Goal: Information Seeking & Learning: Learn about a topic

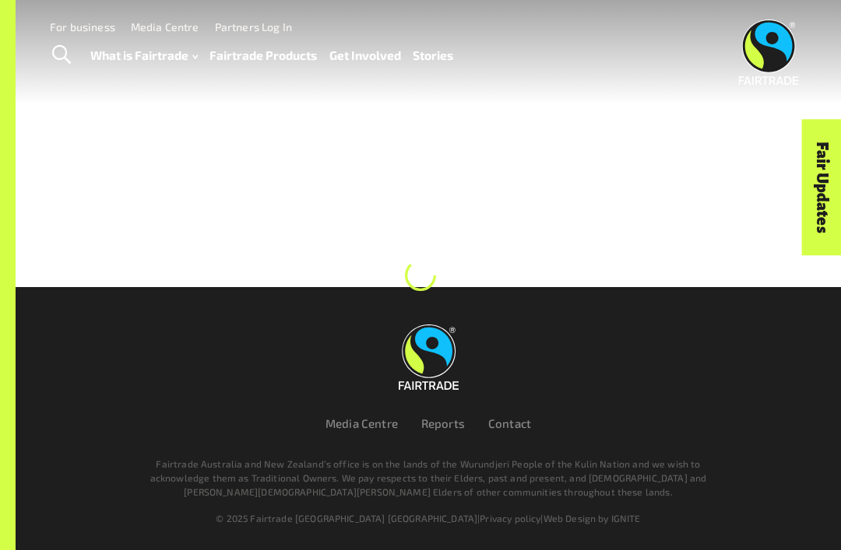
click at [61, 51] on span "Toggle Search" at bounding box center [61, 55] width 19 height 20
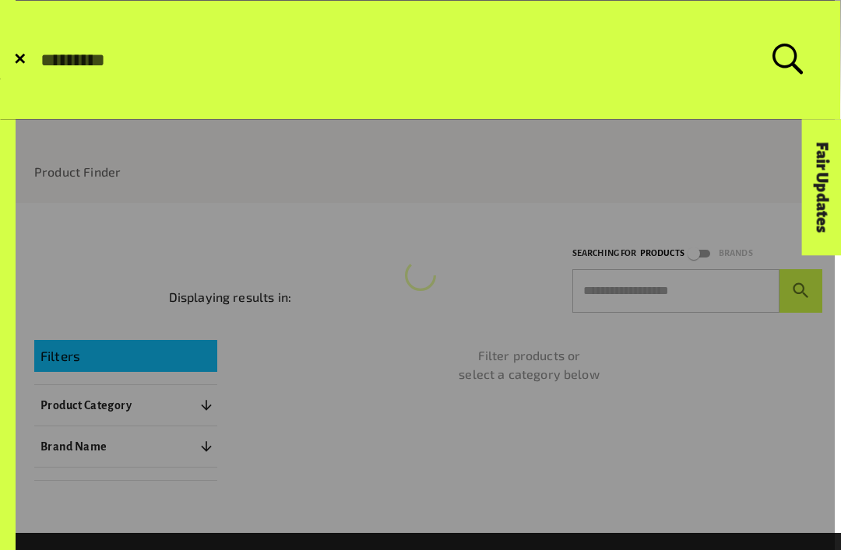
click at [16, 57] on span "✕" at bounding box center [19, 60] width 13 height 16
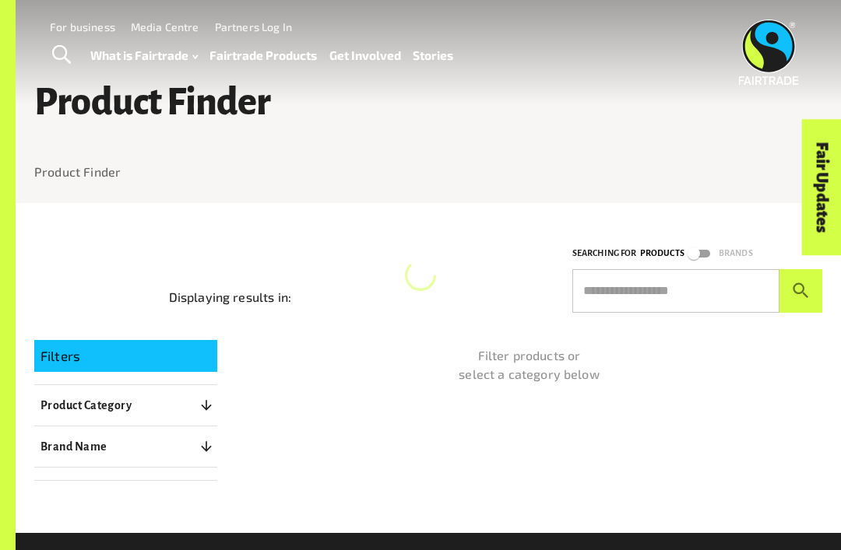
click at [682, 290] on input "text" at bounding box center [675, 291] width 207 height 44
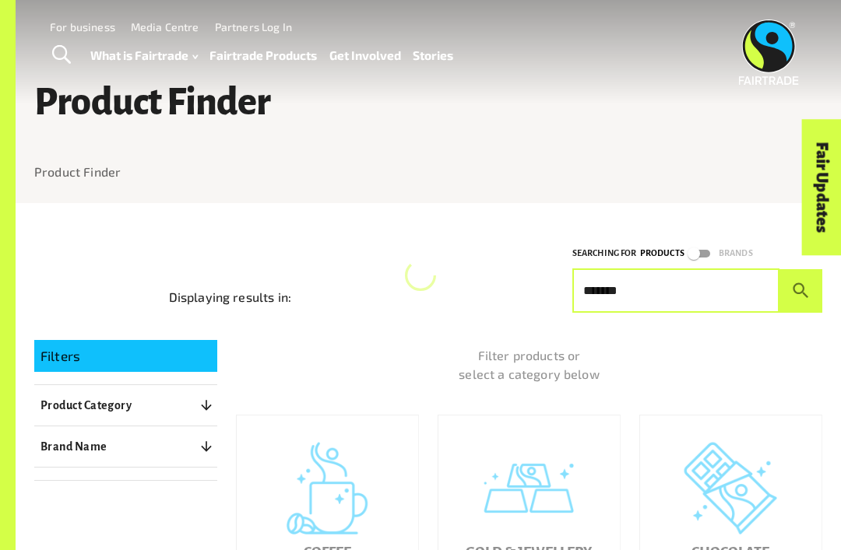
click at [800, 290] on button "submit" at bounding box center [800, 291] width 43 height 44
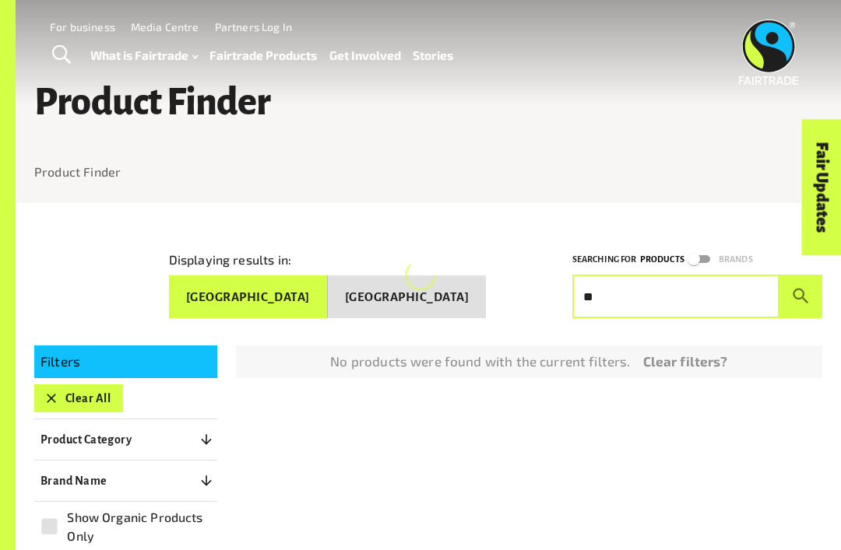
type input "*"
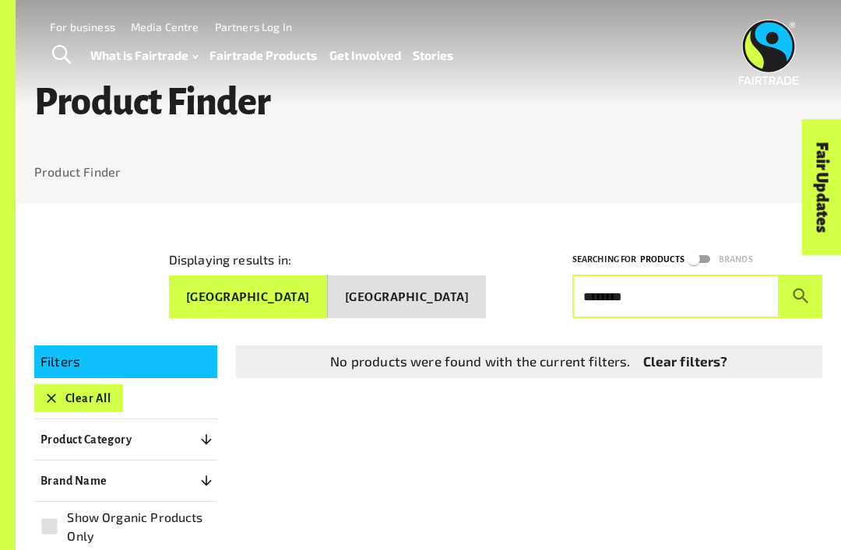
click at [800, 290] on button "submit" at bounding box center [800, 297] width 43 height 44
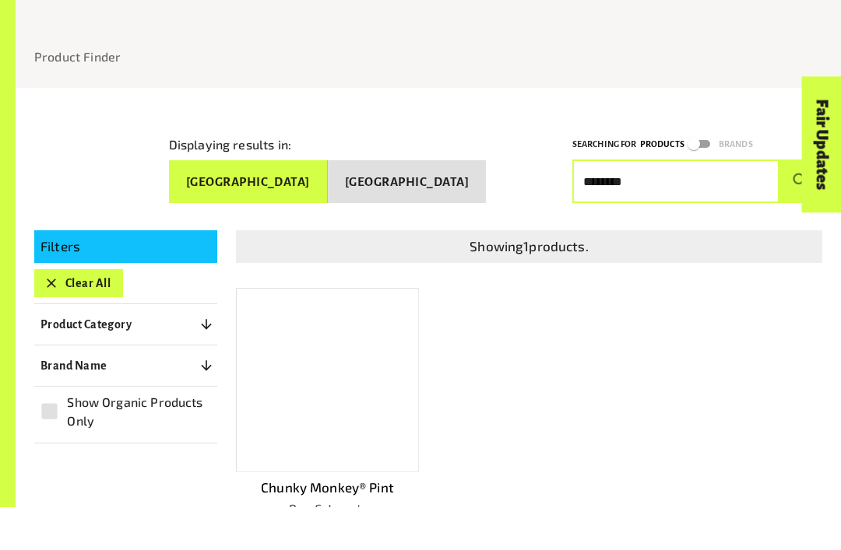
scroll to position [73, 0]
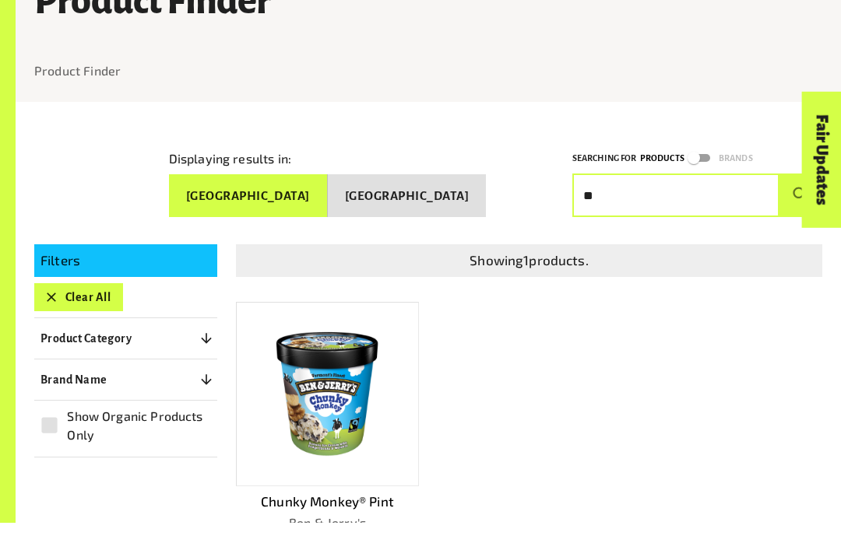
type input "*"
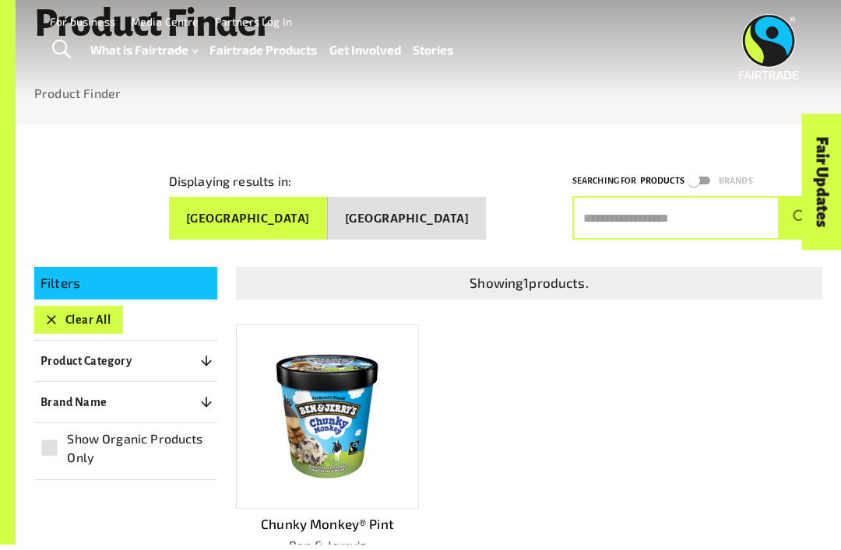
scroll to position [0, 0]
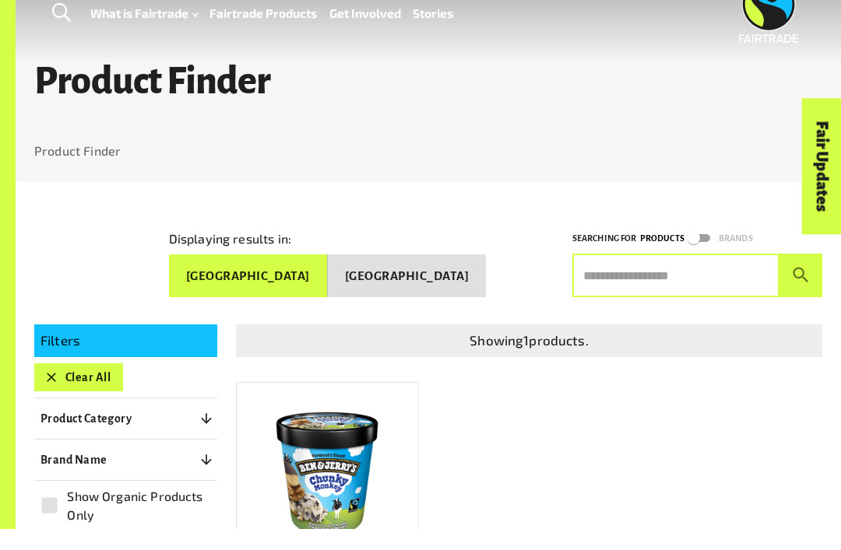
click at [55, 391] on icon "button" at bounding box center [52, 399] width 16 height 16
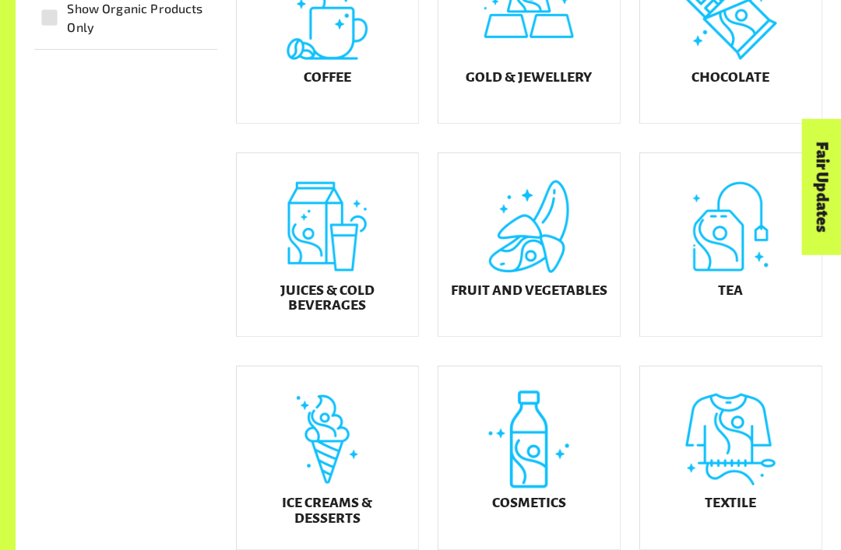
scroll to position [483, 0]
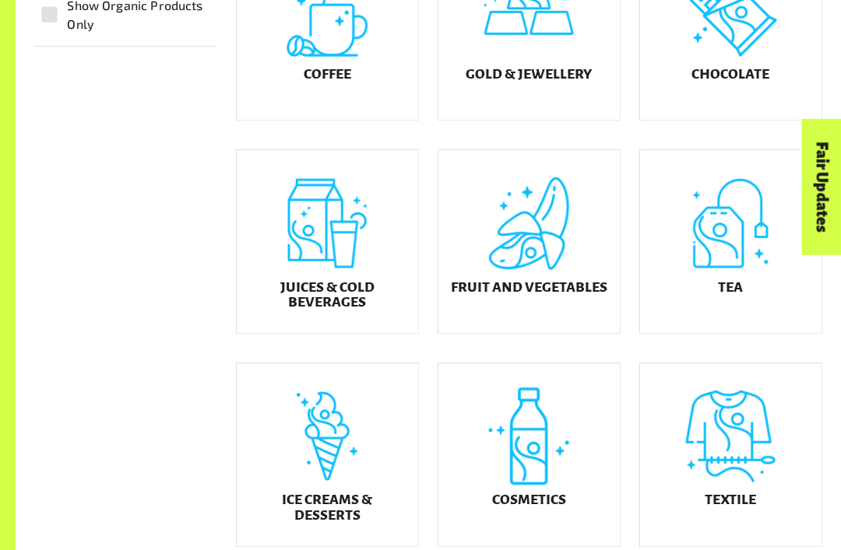
click at [362, 491] on div "Ice Creams & Desserts" at bounding box center [327, 455] width 181 height 183
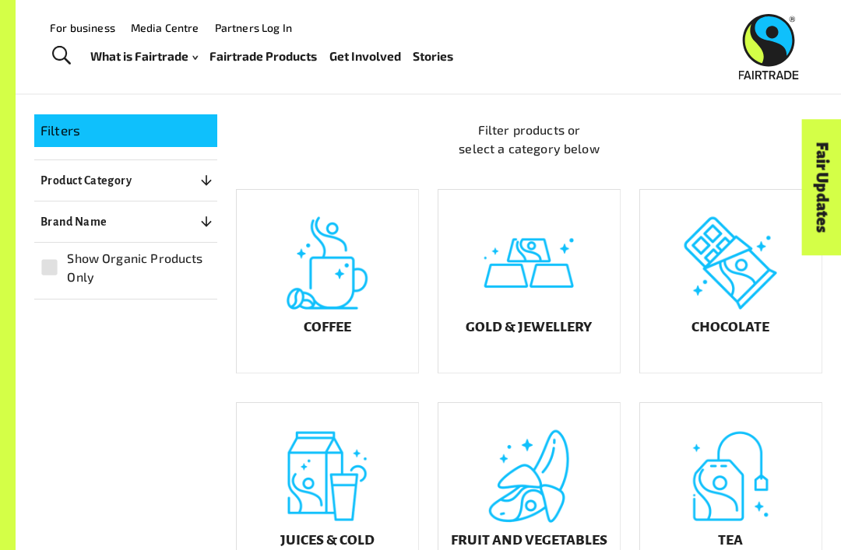
scroll to position [212, 0]
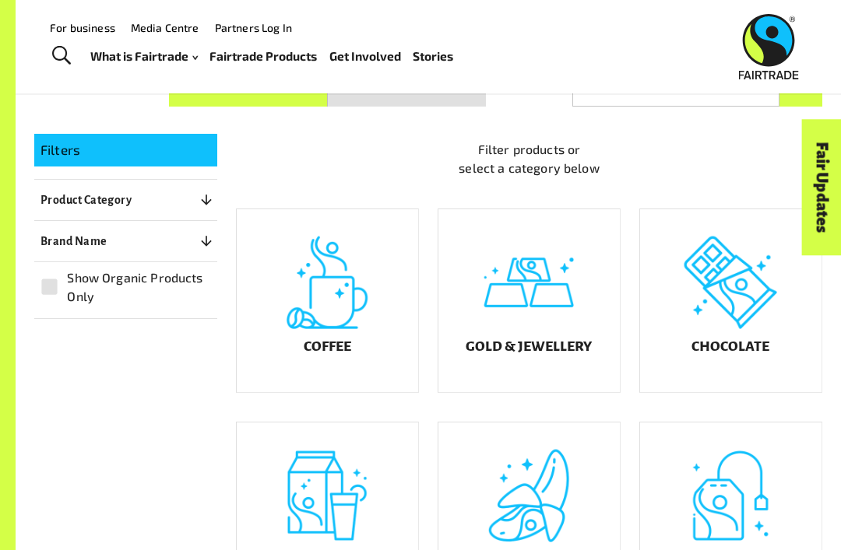
click at [707, 326] on div "Chocolate" at bounding box center [730, 300] width 181 height 183
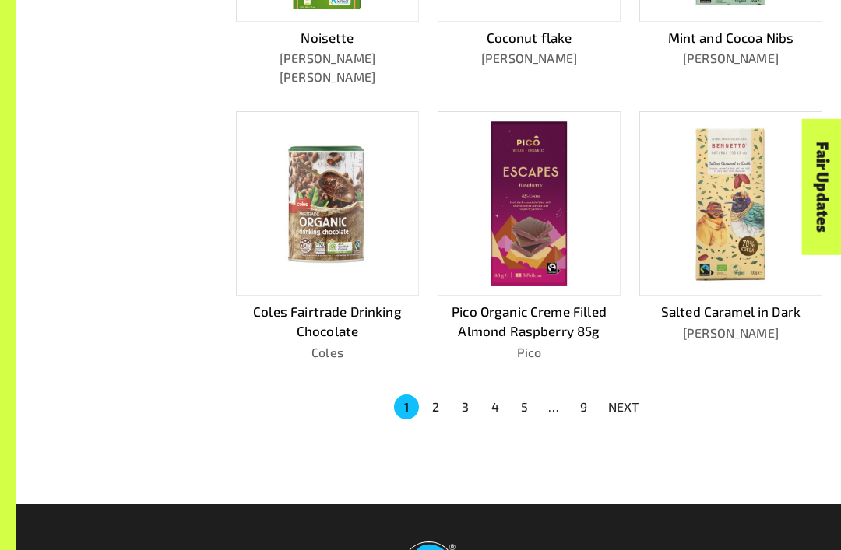
scroll to position [841, 0]
click at [444, 395] on button "2" at bounding box center [435, 407] width 25 height 25
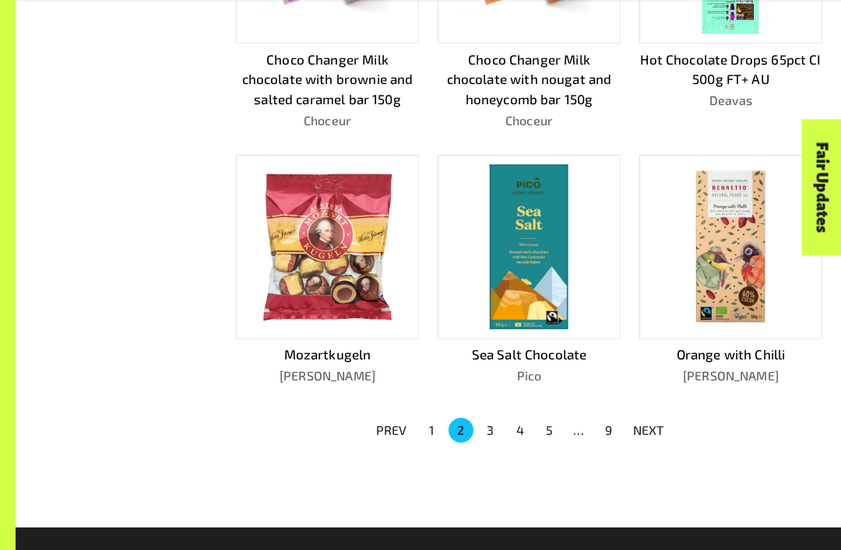
scroll to position [818, 0]
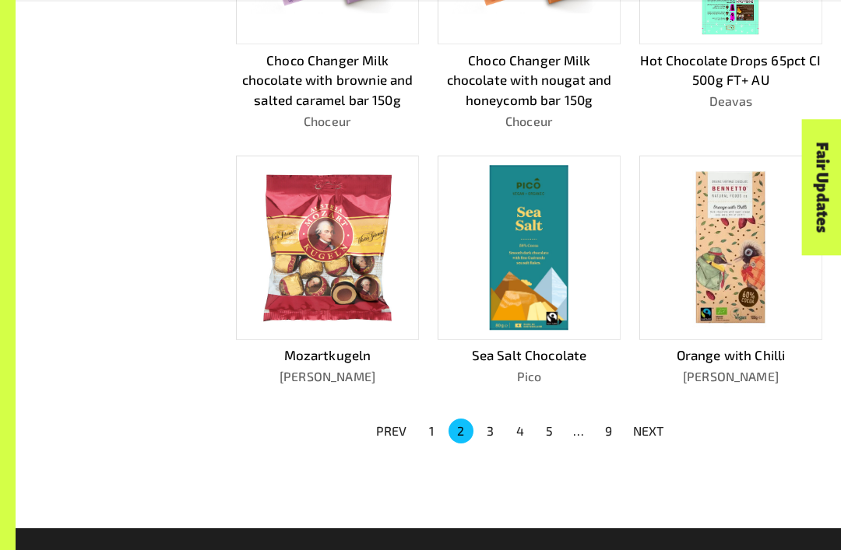
click at [489, 420] on button "3" at bounding box center [490, 431] width 25 height 25
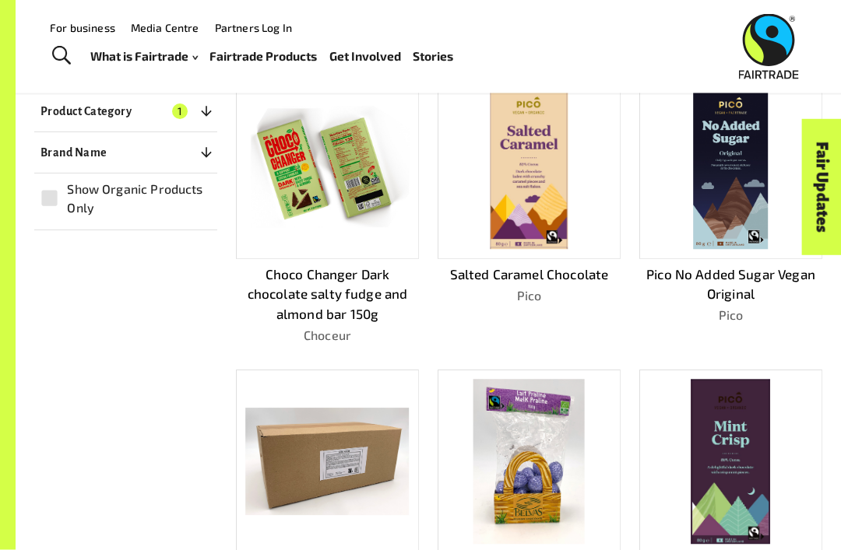
scroll to position [324, 0]
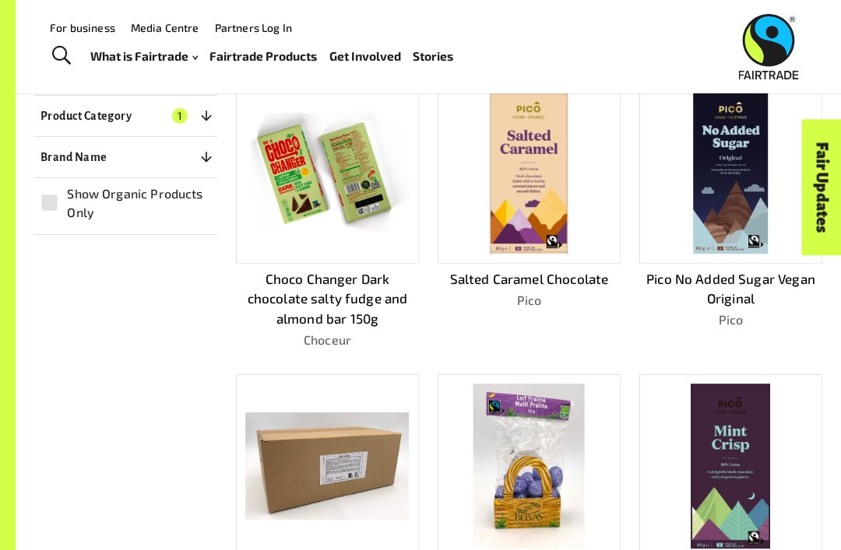
click at [813, 442] on div at bounding box center [730, 466] width 183 height 184
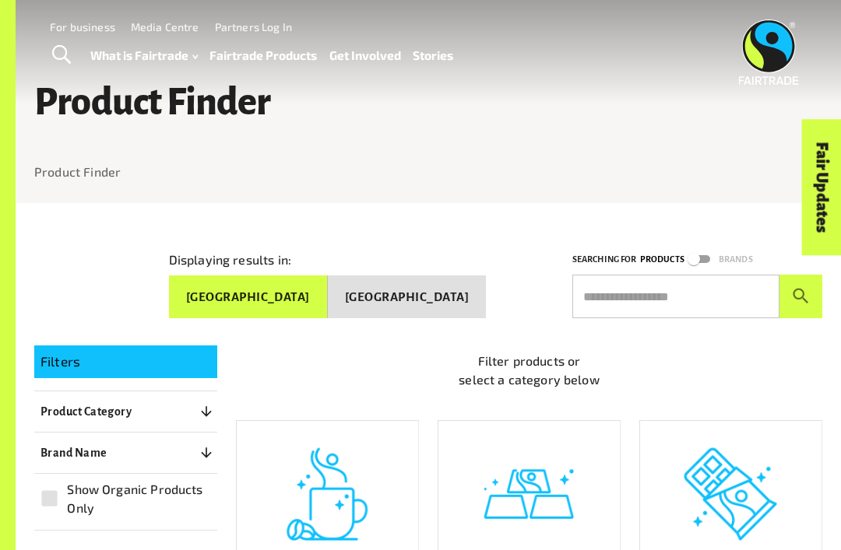
click at [636, 287] on input "text" at bounding box center [675, 297] width 207 height 44
click at [800, 290] on button "submit" at bounding box center [800, 297] width 43 height 44
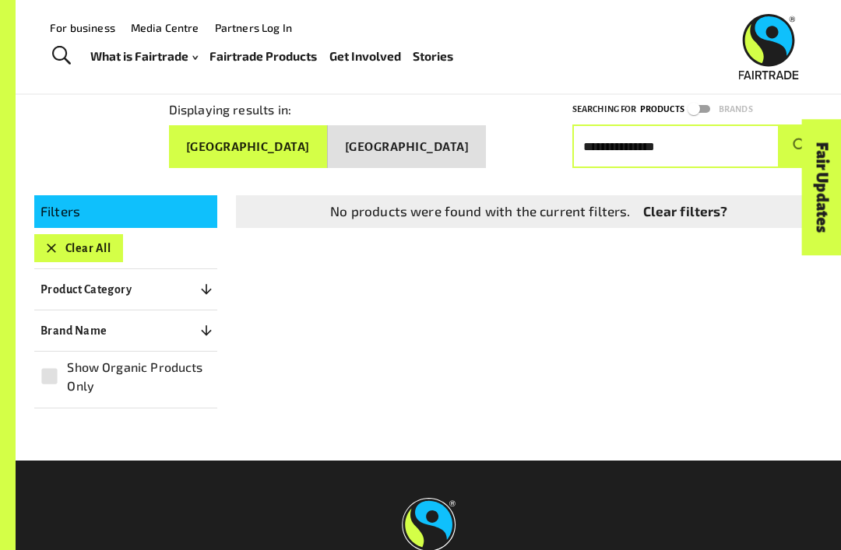
scroll to position [135, 0]
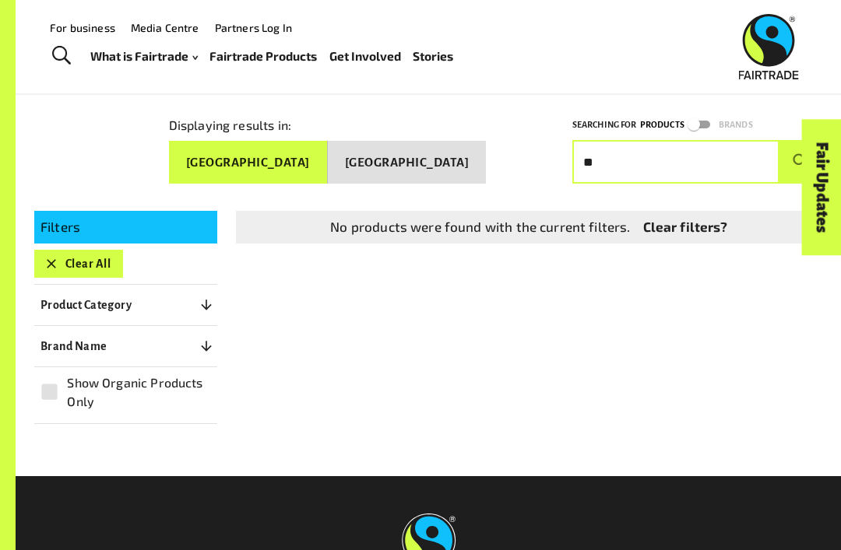
type input "*"
click at [76, 255] on button "Clear All" at bounding box center [78, 264] width 89 height 28
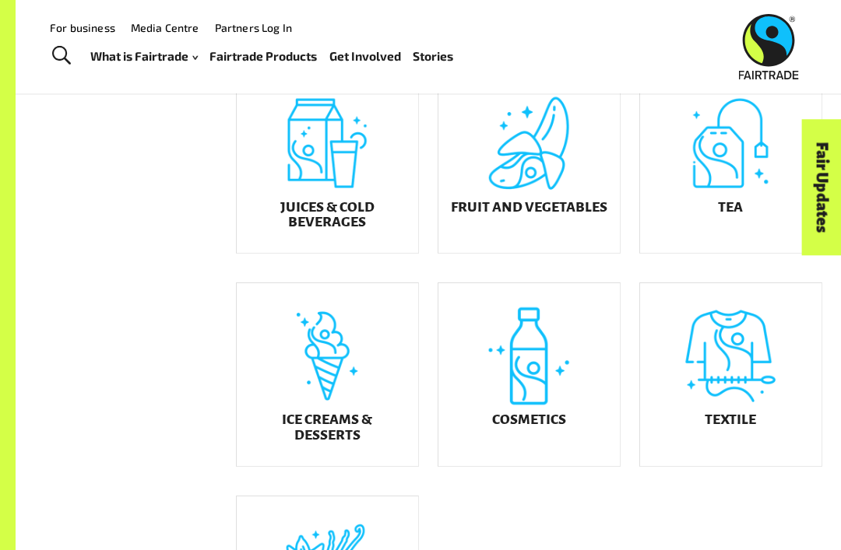
scroll to position [564, 0]
click at [500, 177] on div "Fruit and Vegetables" at bounding box center [528, 162] width 181 height 183
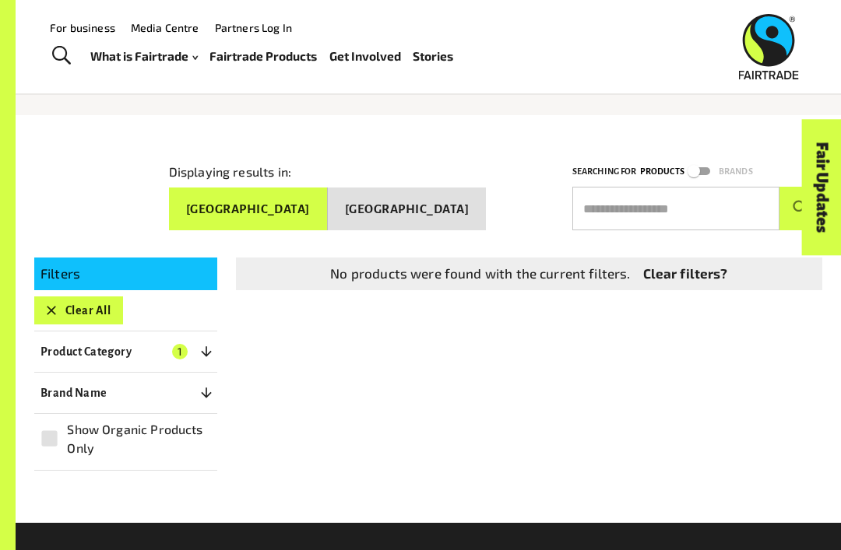
scroll to position [86, 0]
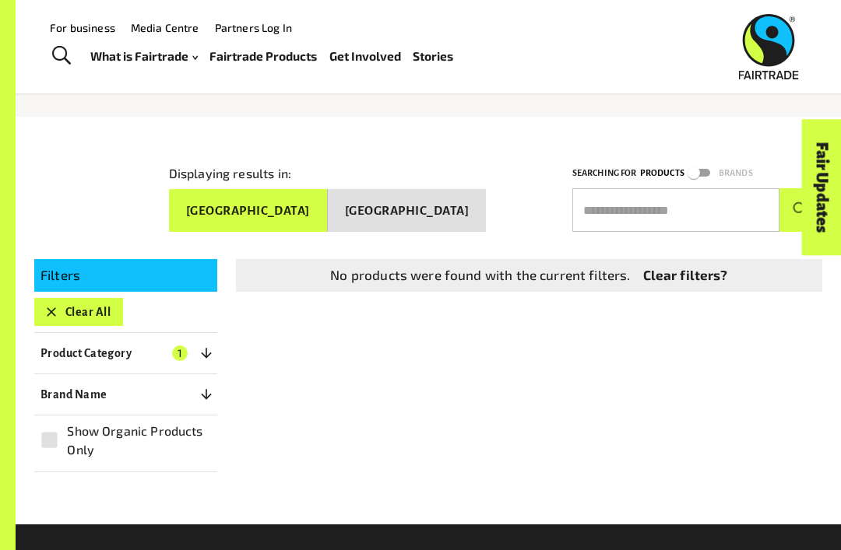
click at [96, 311] on button "Clear All" at bounding box center [78, 312] width 89 height 28
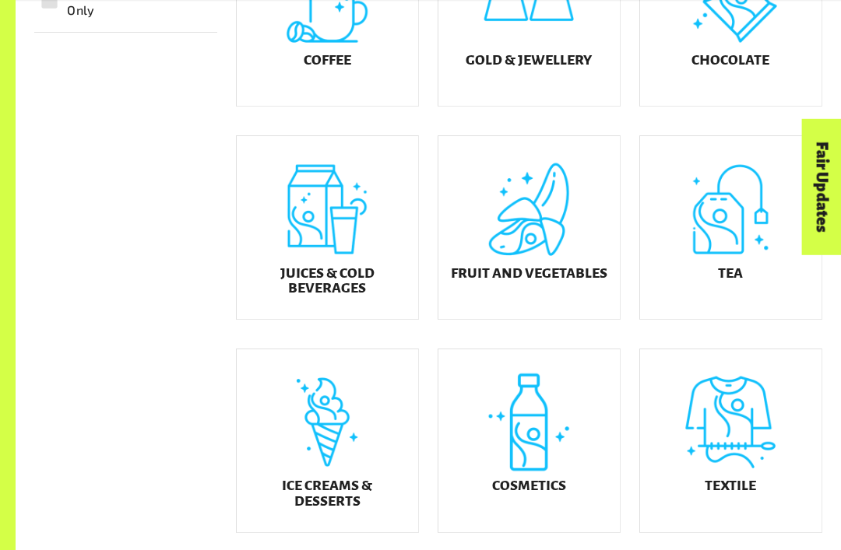
click at [521, 266] on div "Fruit and Vegetables" at bounding box center [528, 228] width 181 height 183
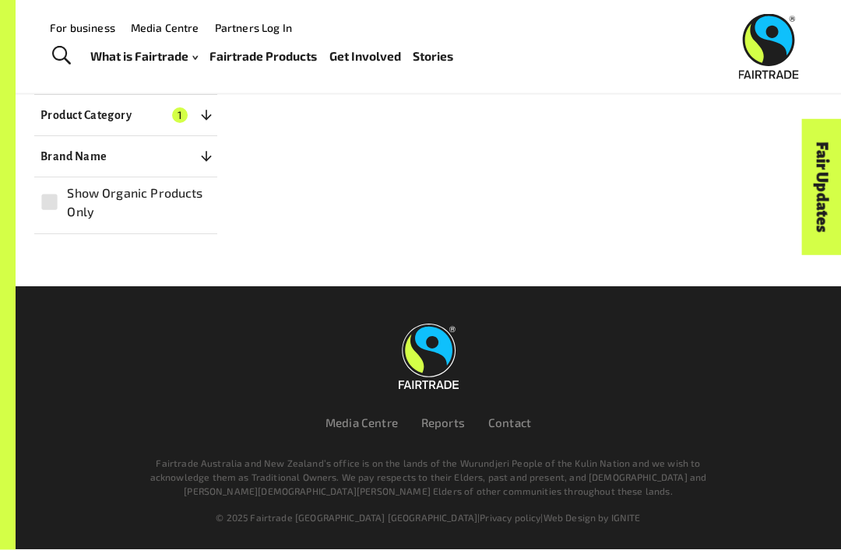
scroll to position [268, 0]
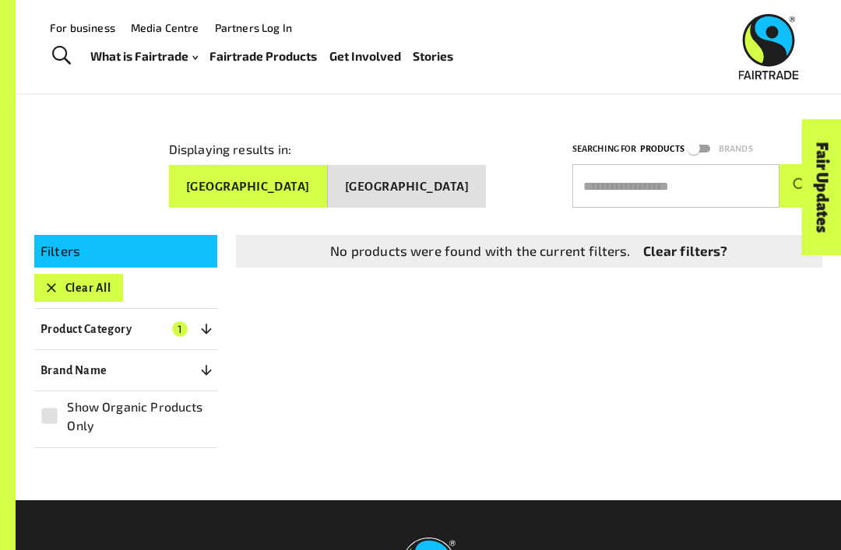
click at [61, 276] on button "Clear All" at bounding box center [78, 288] width 89 height 28
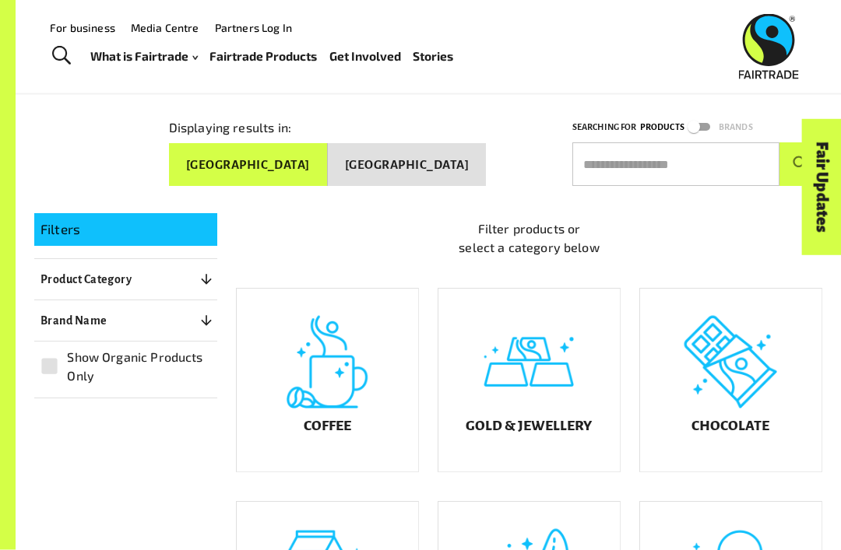
scroll to position [203, 0]
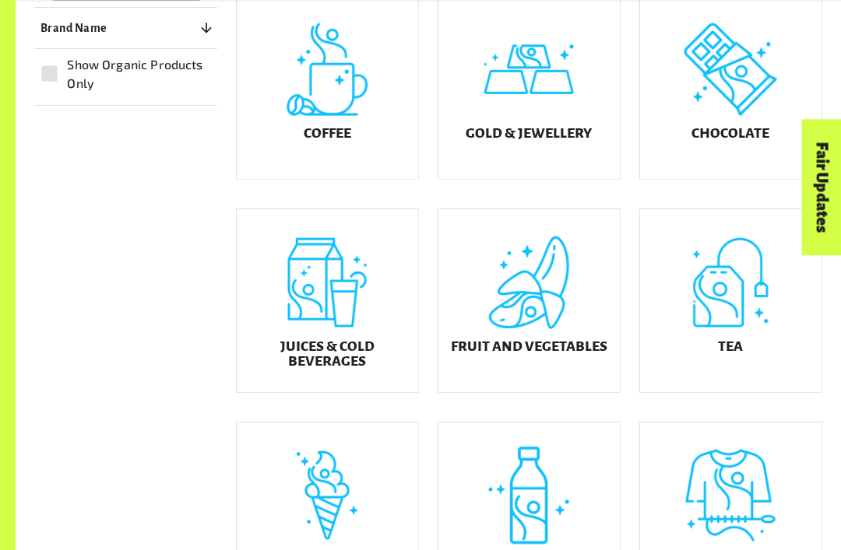
click at [530, 280] on div "Fruit and Vegetables" at bounding box center [528, 300] width 181 height 183
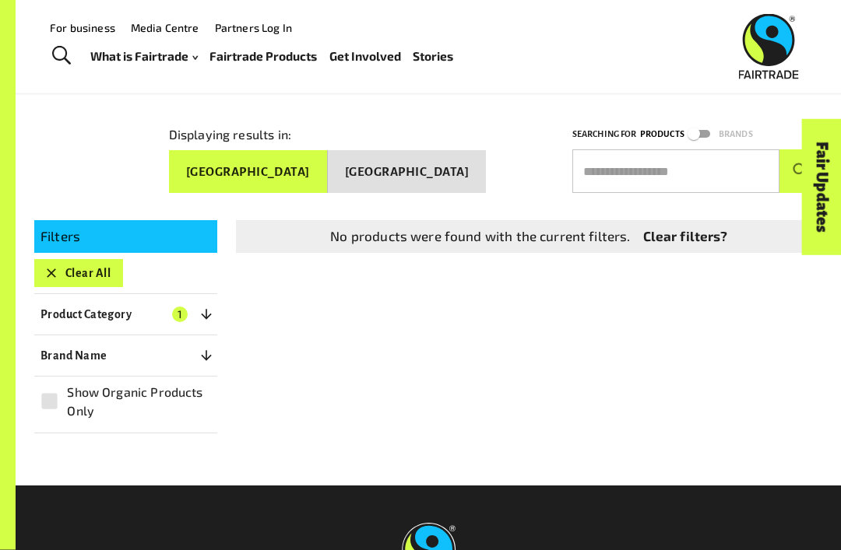
scroll to position [120, 0]
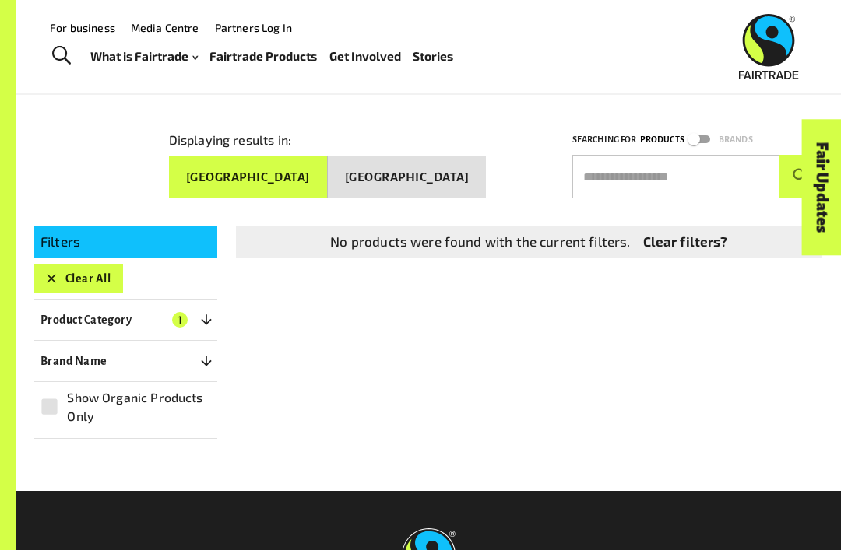
click at [678, 144] on div "Searching for Products Brands ​" at bounding box center [697, 164] width 250 height 68
click at [472, 156] on button "[GEOGRAPHIC_DATA]" at bounding box center [407, 178] width 158 height 44
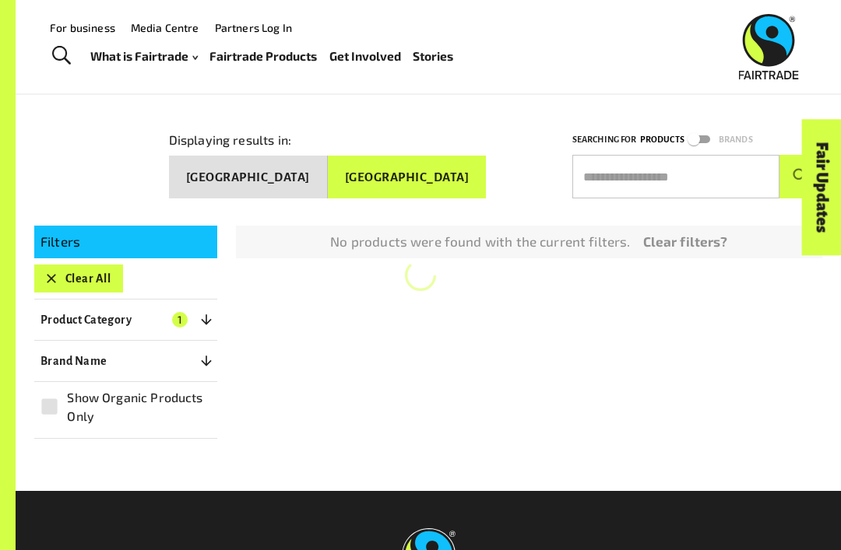
click at [436, 171] on button "[GEOGRAPHIC_DATA]" at bounding box center [407, 178] width 158 height 44
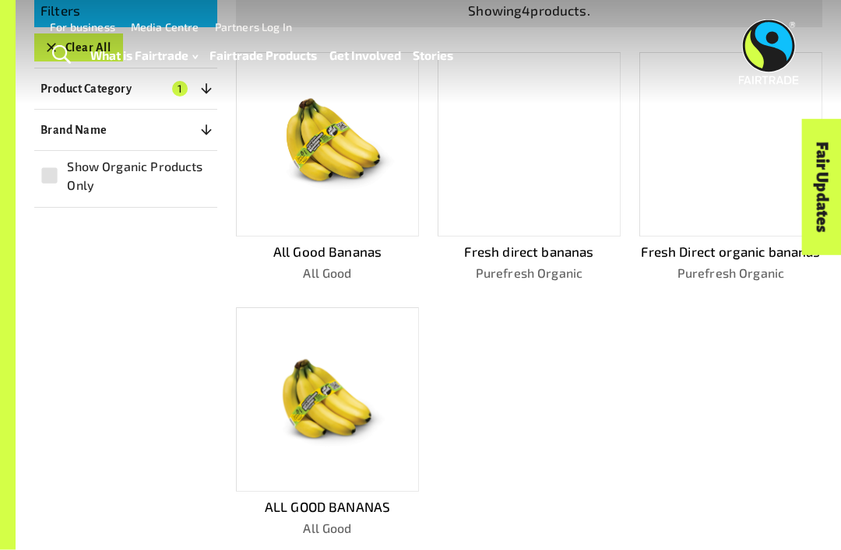
scroll to position [0, 0]
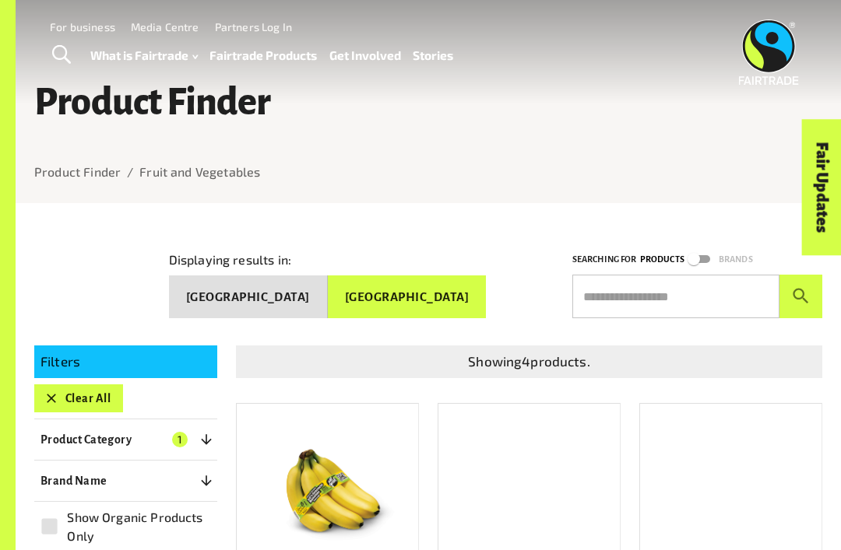
click at [65, 390] on button "Clear All" at bounding box center [78, 399] width 89 height 28
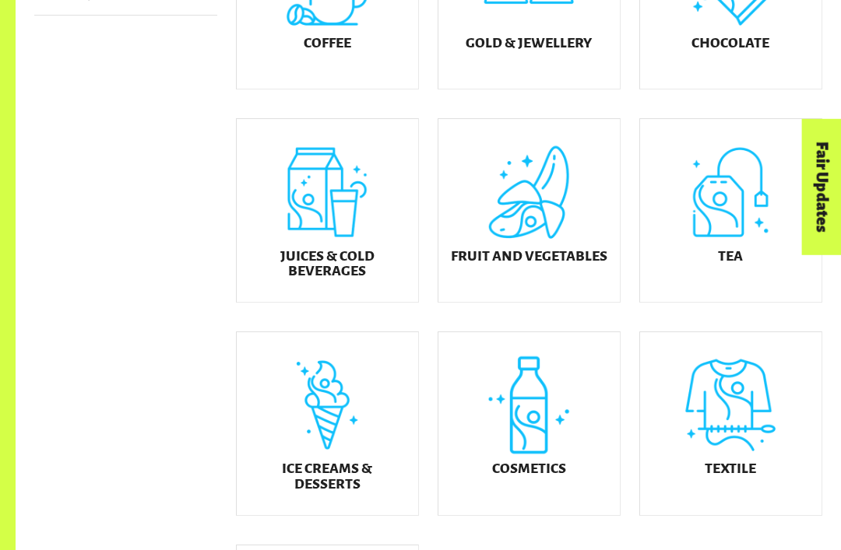
scroll to position [515, 0]
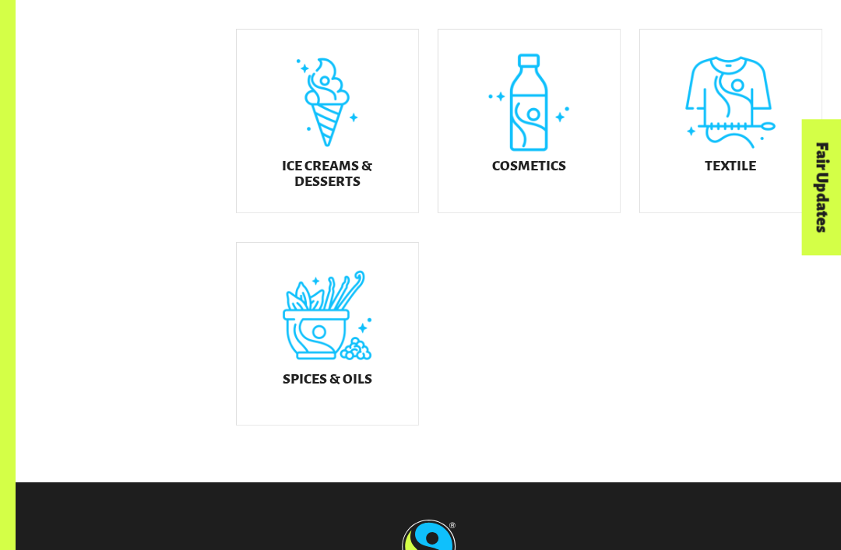
click at [309, 384] on h5 "Spices & Oils" at bounding box center [328, 380] width 90 height 16
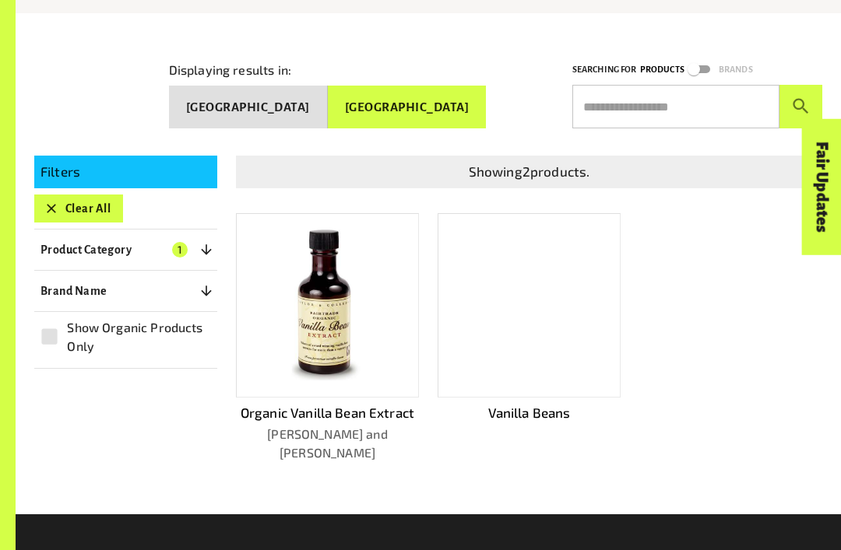
scroll to position [190, 0]
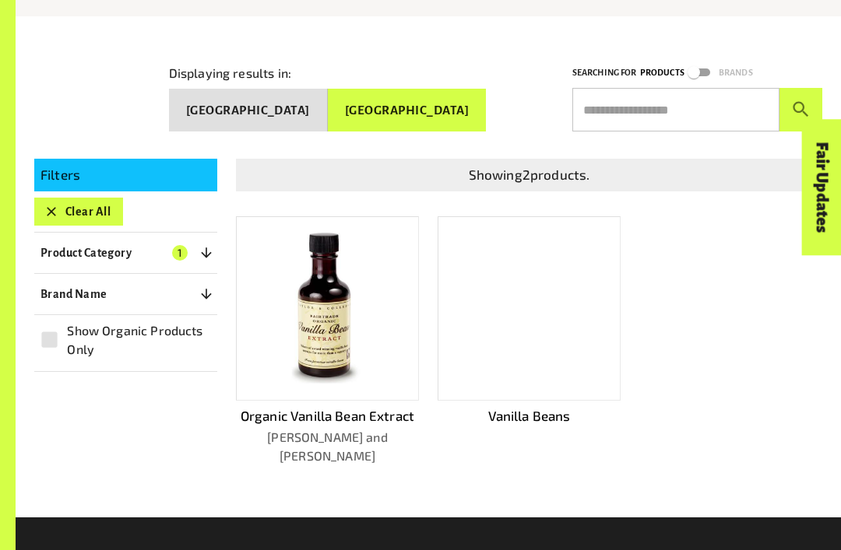
click at [83, 202] on button "Clear All" at bounding box center [78, 212] width 89 height 28
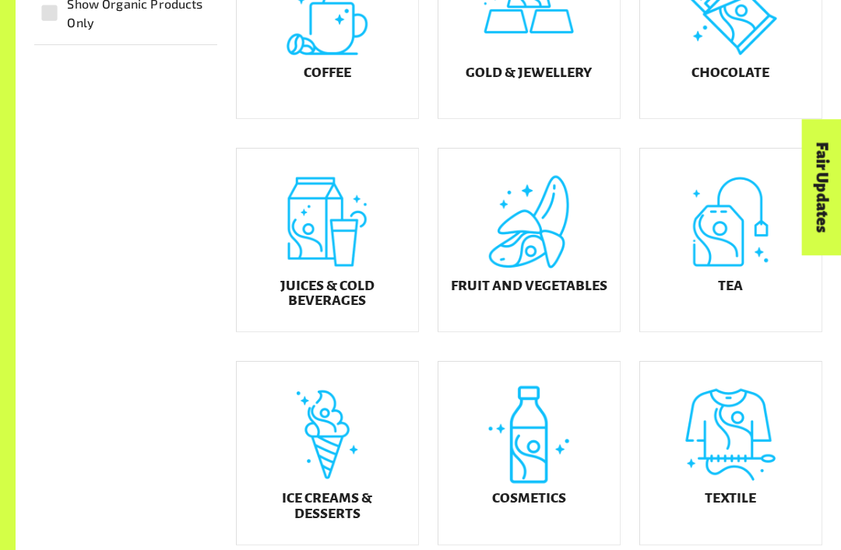
scroll to position [510, 0]
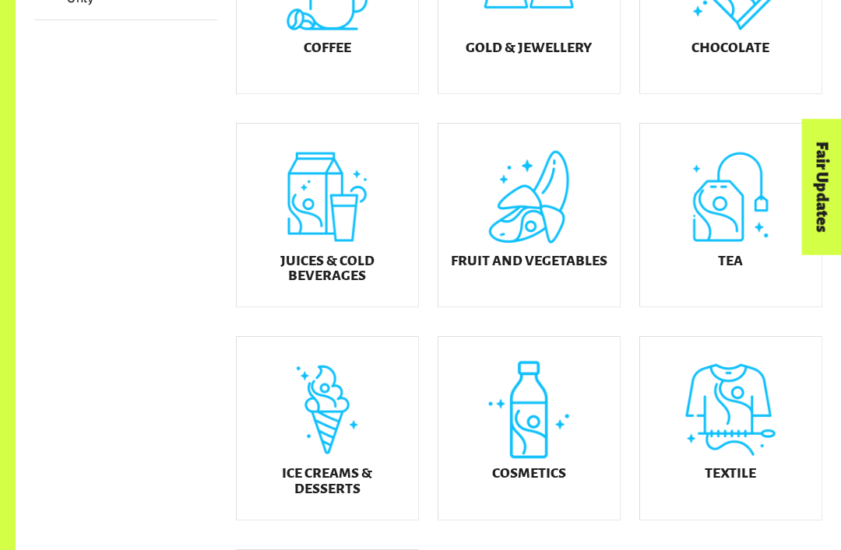
click at [562, 483] on h5 "Cosmetics" at bounding box center [529, 475] width 74 height 16
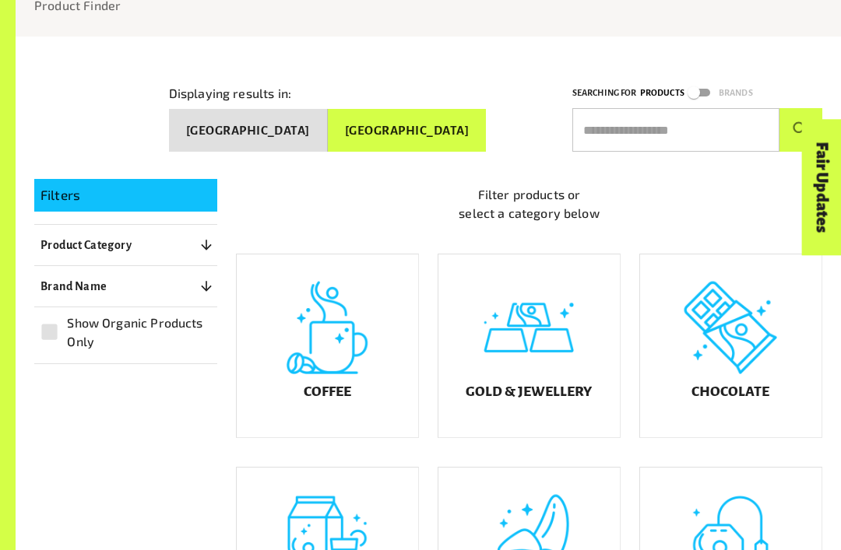
click at [583, 370] on div "Gold & Jewellery" at bounding box center [528, 346] width 181 height 183
